Goal: Task Accomplishment & Management: Complete application form

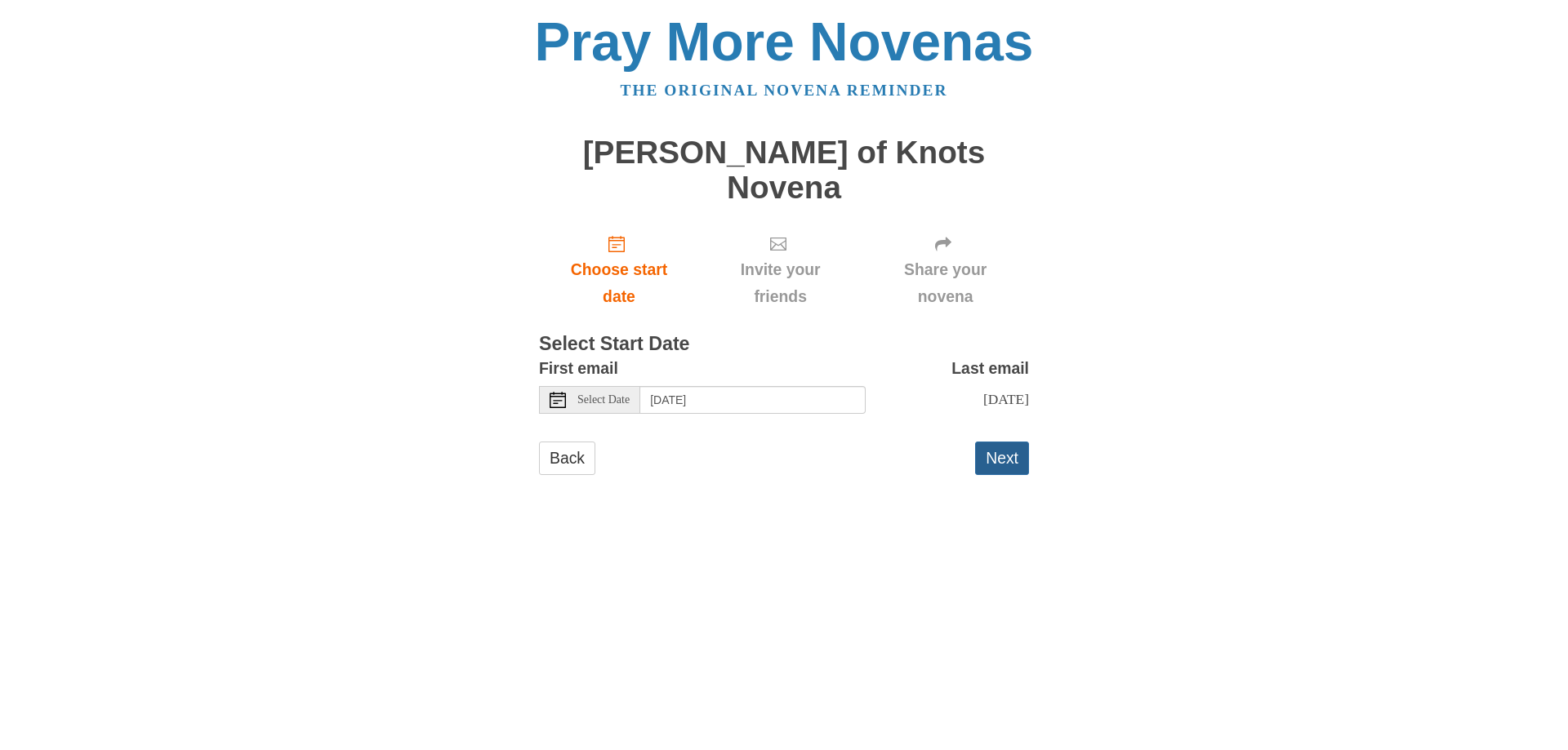
click at [987, 442] on button "Next" at bounding box center [1001, 458] width 54 height 34
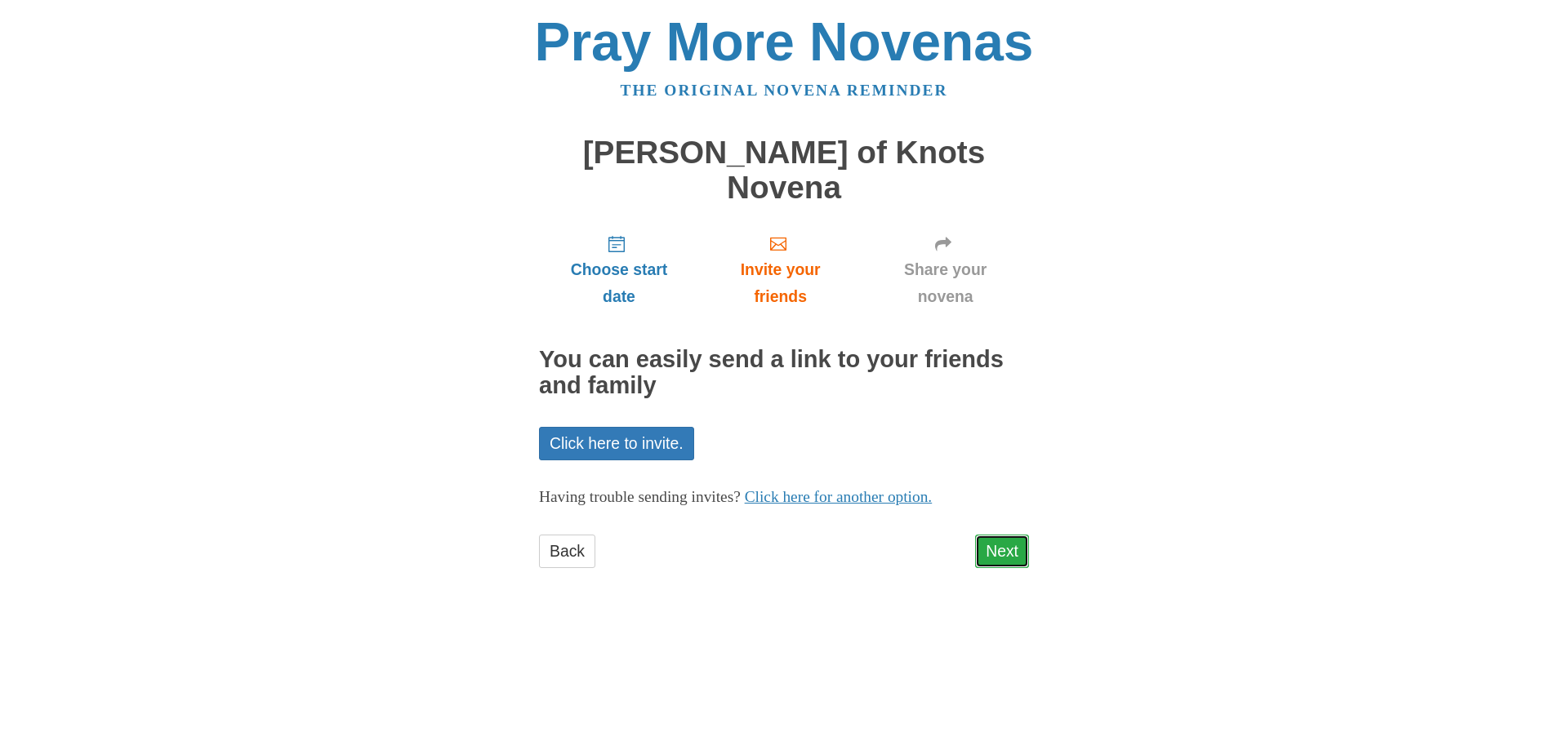
click at [979, 534] on link "Next" at bounding box center [1001, 551] width 54 height 34
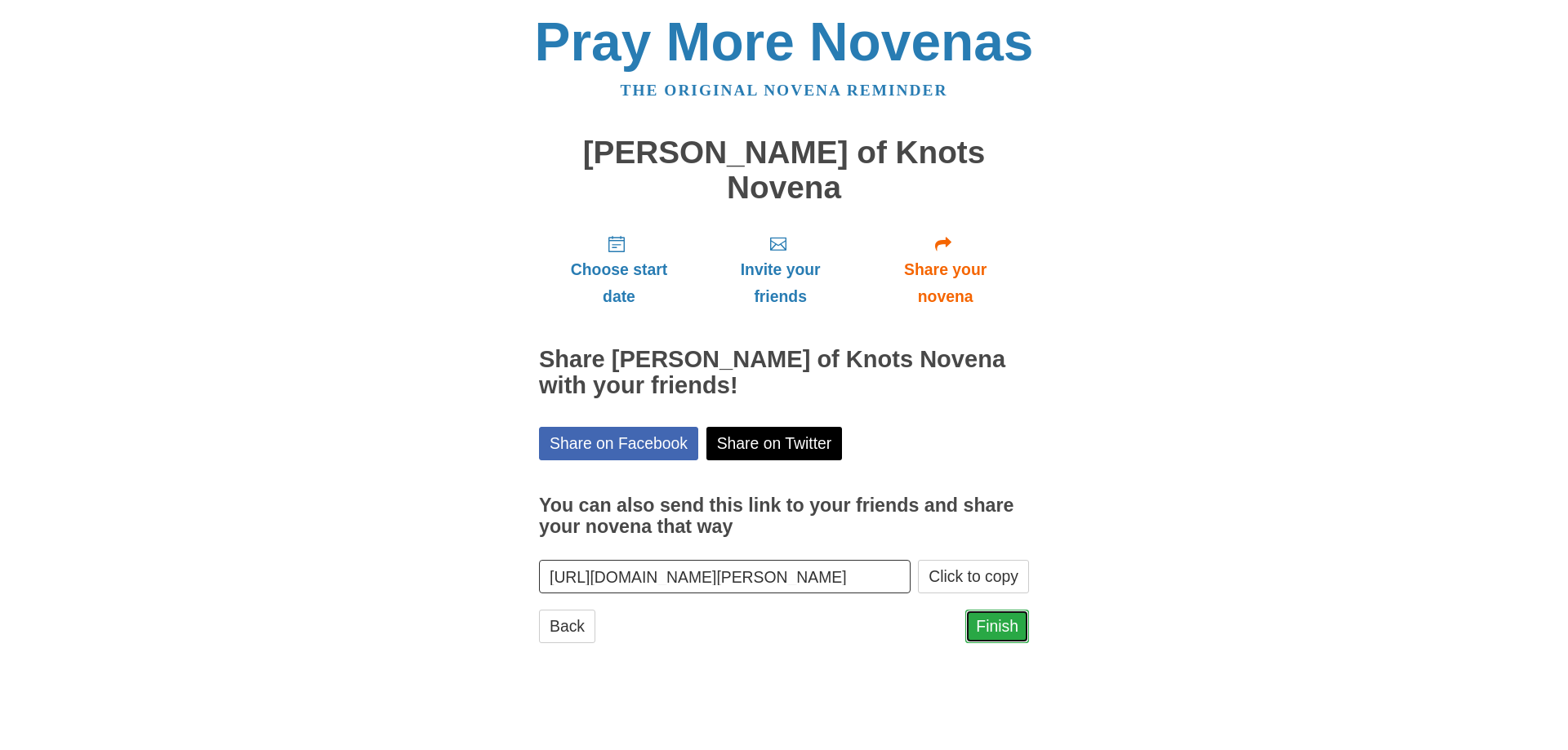
click at [1010, 609] on link "Finish" at bounding box center [997, 625] width 64 height 34
